Goal: Task Accomplishment & Management: Use online tool/utility

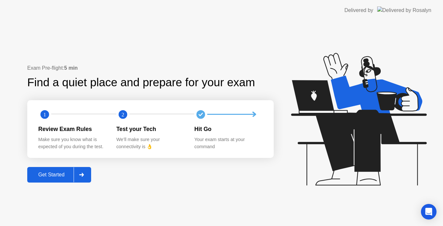
click at [56, 173] on div "Get Started" at bounding box center [51, 175] width 44 height 6
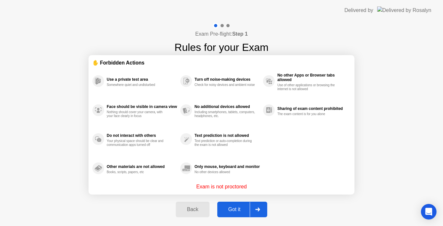
click at [236, 209] on div "Got it" at bounding box center [234, 209] width 30 height 6
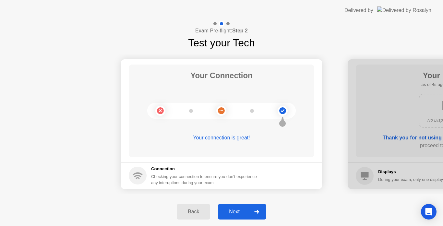
click at [238, 211] on div "Next" at bounding box center [234, 212] width 29 height 6
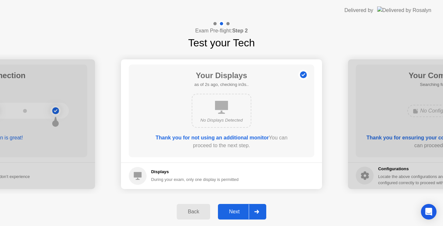
click at [238, 211] on div "Next" at bounding box center [234, 212] width 29 height 6
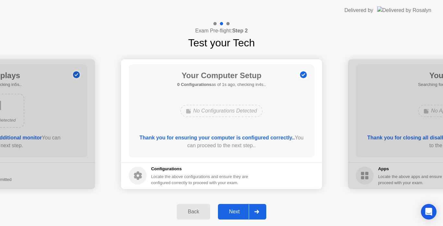
click at [234, 213] on div "Next" at bounding box center [234, 212] width 29 height 6
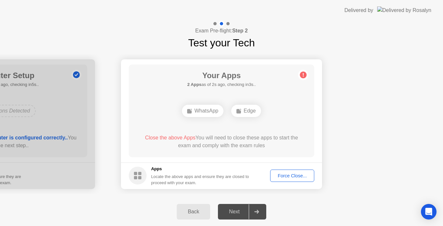
click at [294, 176] on div "Force Close..." at bounding box center [292, 175] width 40 height 5
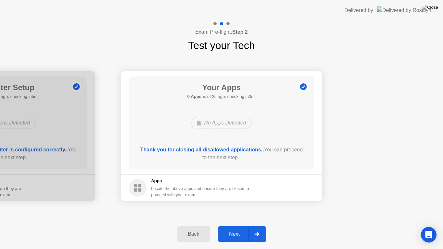
click at [232, 225] on div "Next" at bounding box center [234, 234] width 29 height 6
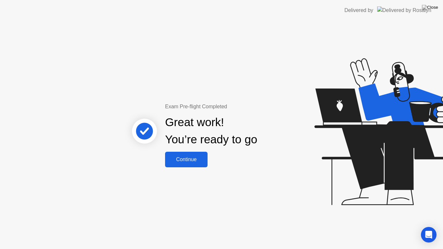
click at [182, 156] on div "Continue" at bounding box center [186, 159] width 39 height 6
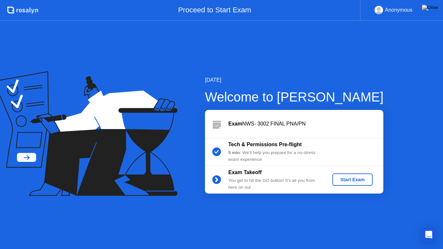
click at [362, 178] on div "Start Exam" at bounding box center [352, 179] width 35 height 5
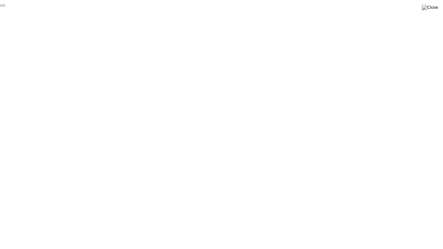
click div "End Proctoring Session"
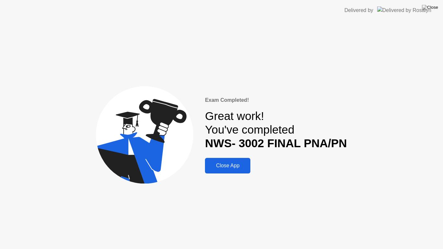
click at [235, 168] on div "Close App" at bounding box center [227, 166] width 41 height 6
